Goal: Navigation & Orientation: Find specific page/section

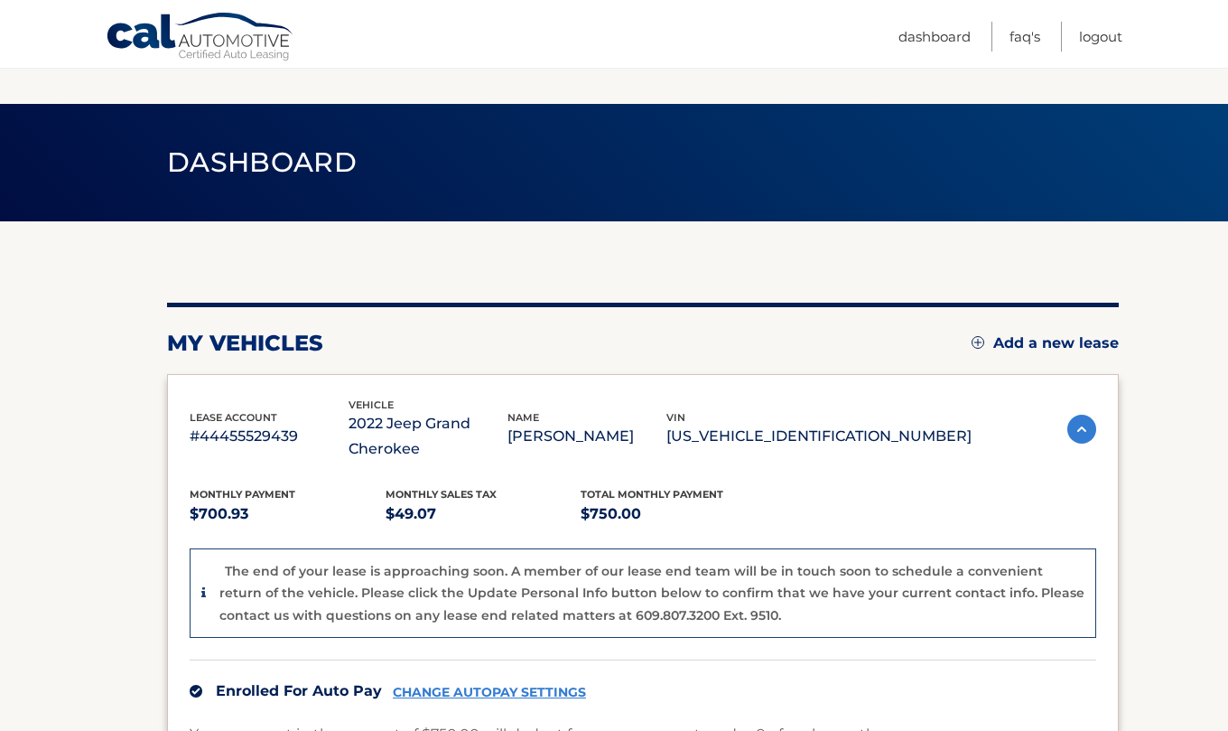
scroll to position [92, 0]
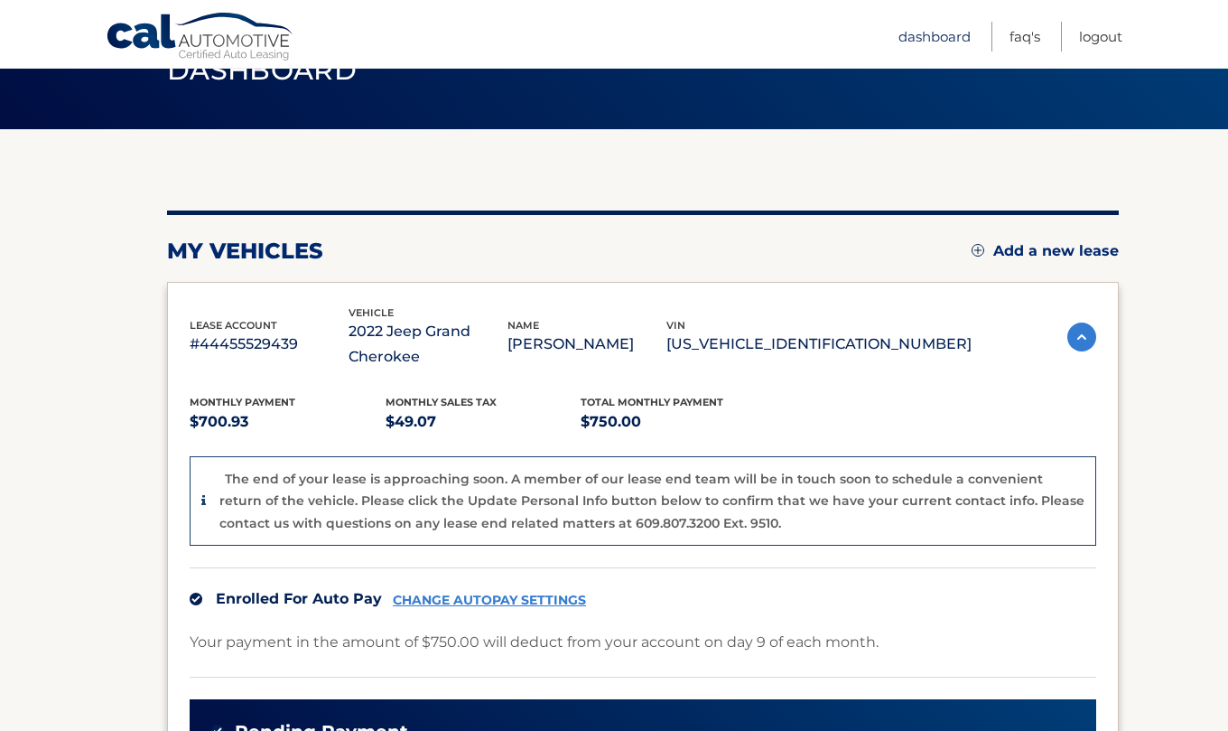
click at [927, 39] on link "Dashboard" at bounding box center [935, 37] width 72 height 30
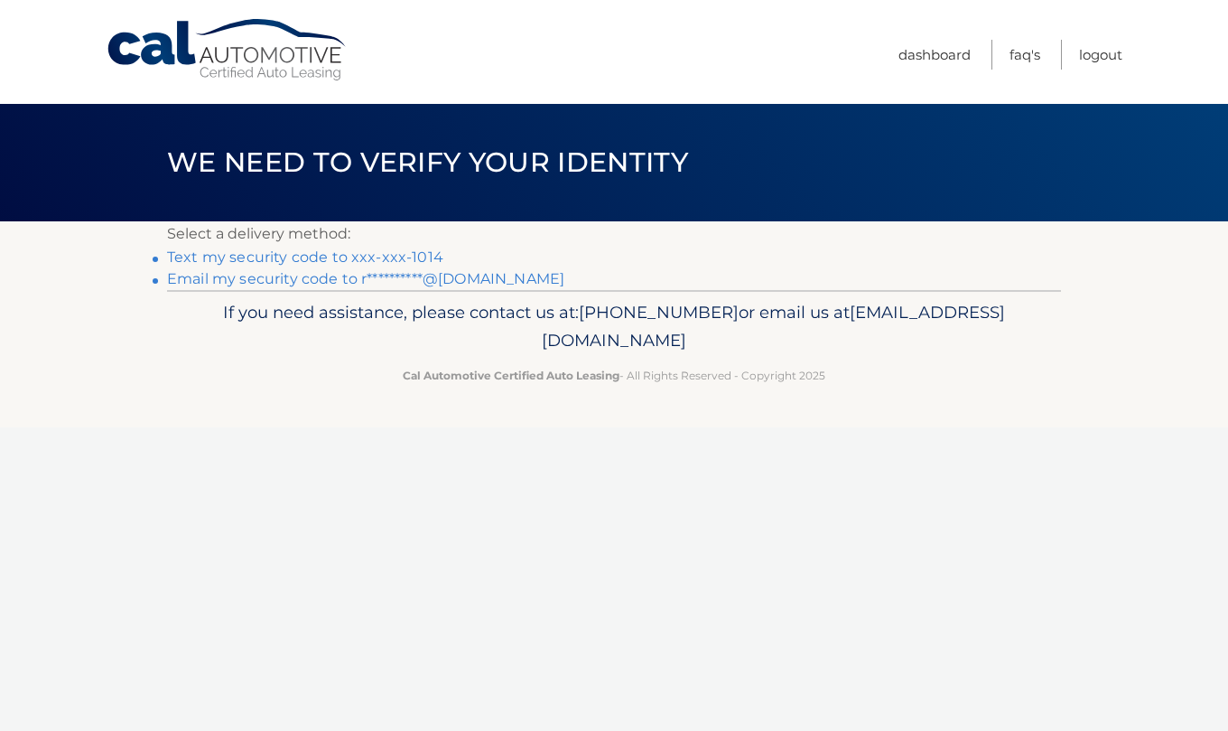
click at [416, 257] on link "Text my security code to xxx-xxx-1014" at bounding box center [305, 256] width 276 height 17
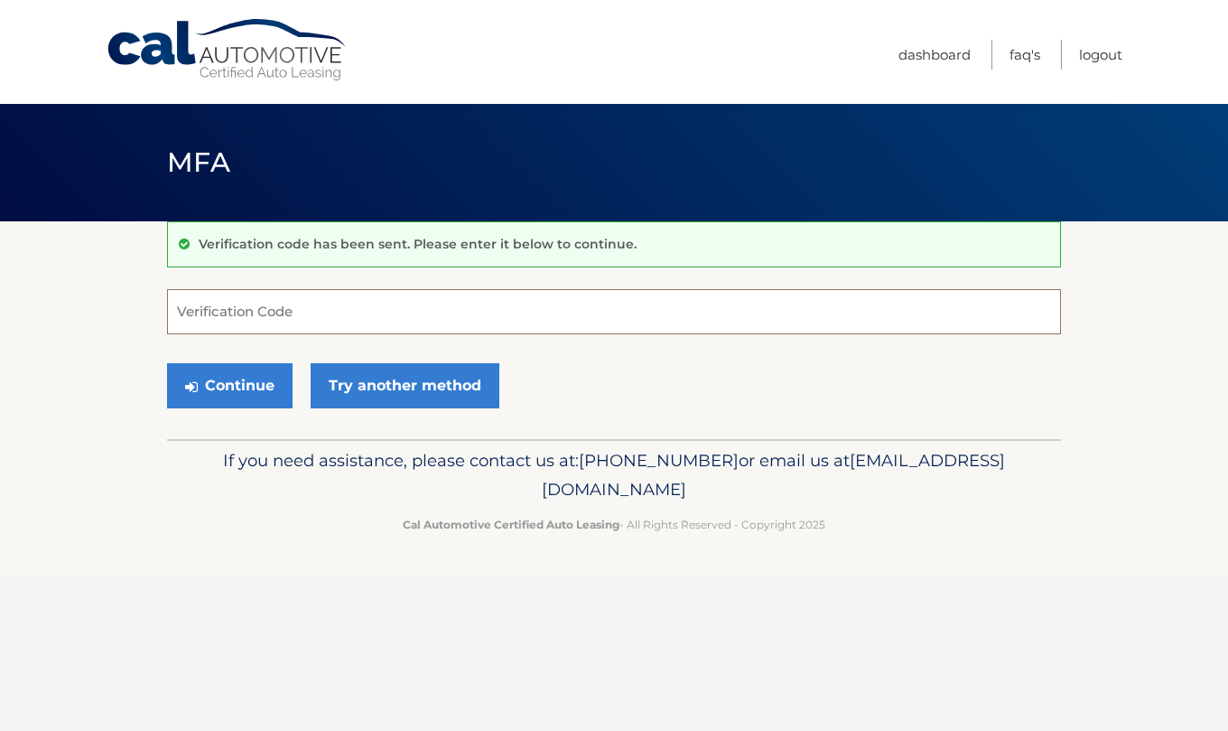
click at [348, 298] on input "Verification Code" at bounding box center [614, 311] width 894 height 45
type input "569799"
click at [277, 383] on button "Continue" at bounding box center [230, 385] width 126 height 45
